Goal: Task Accomplishment & Management: Use online tool/utility

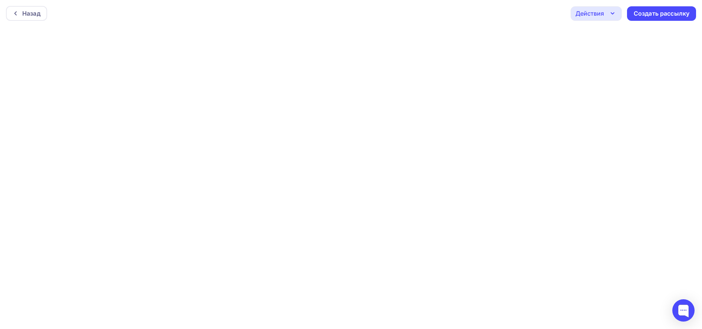
click at [597, 14] on div "Действия" at bounding box center [589, 13] width 29 height 9
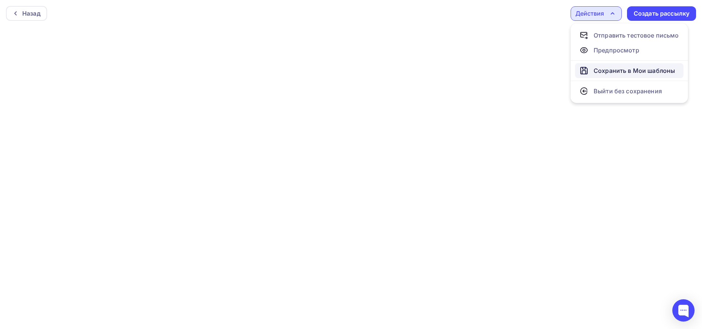
click at [606, 71] on div "Сохранить в Мои шаблоны" at bounding box center [634, 70] width 81 height 9
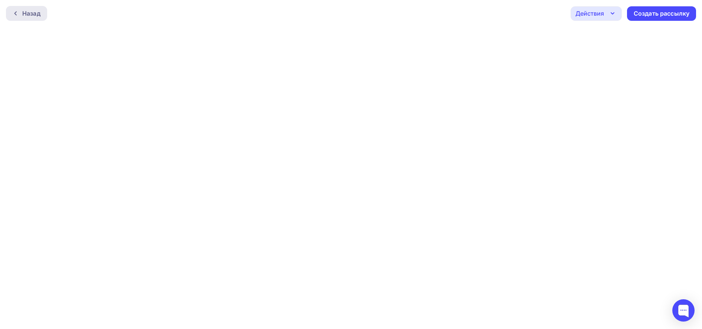
click at [25, 14] on div "Назад" at bounding box center [31, 13] width 18 height 9
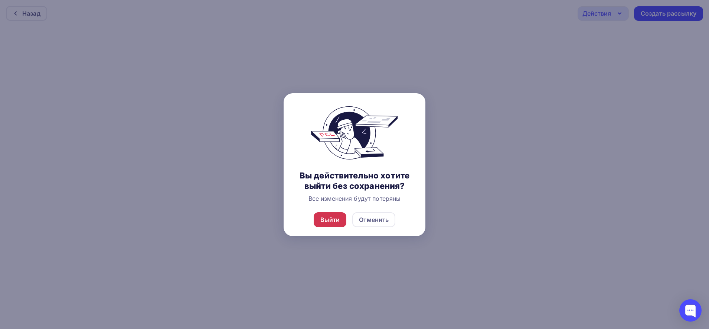
click at [332, 224] on div "Выйти" at bounding box center [330, 219] width 33 height 15
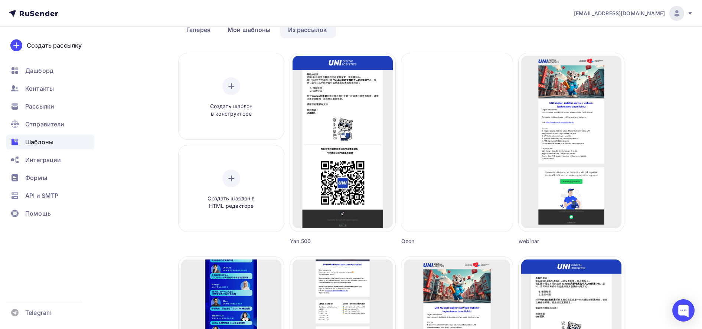
scroll to position [19, 0]
